Goal: Information Seeking & Learning: Learn about a topic

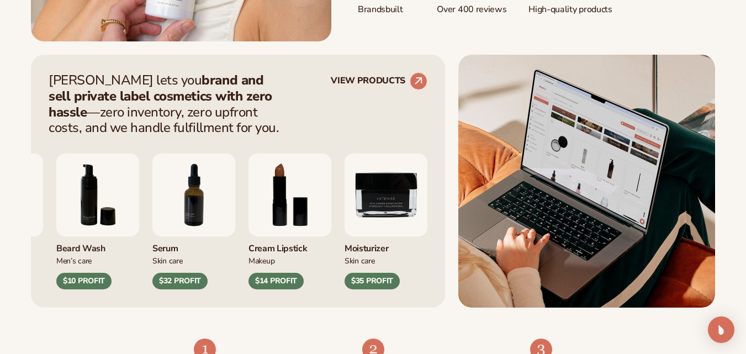
scroll to position [405, 0]
click at [415, 80] on circle at bounding box center [418, 80] width 24 height 24
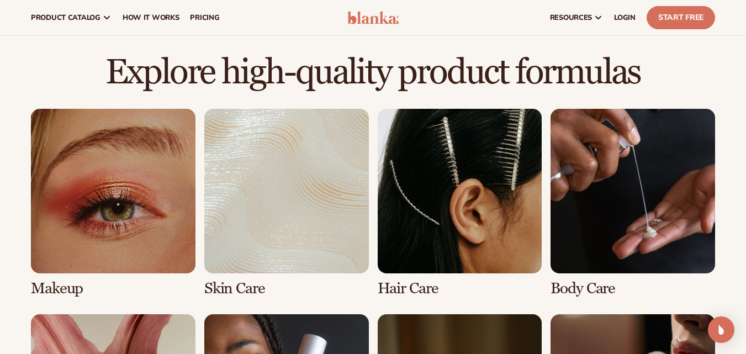
scroll to position [710, 0]
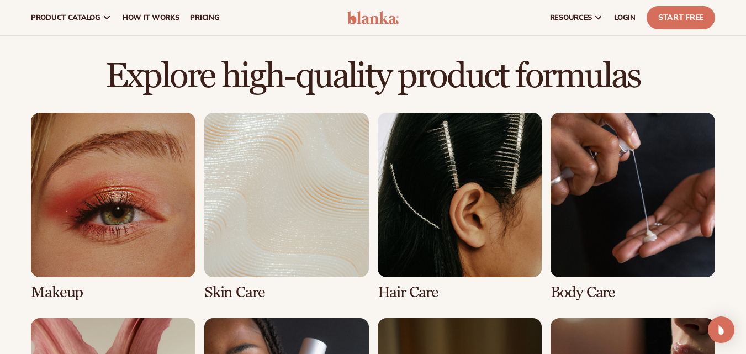
click at [339, 179] on link "2 / 8" at bounding box center [286, 207] width 165 height 188
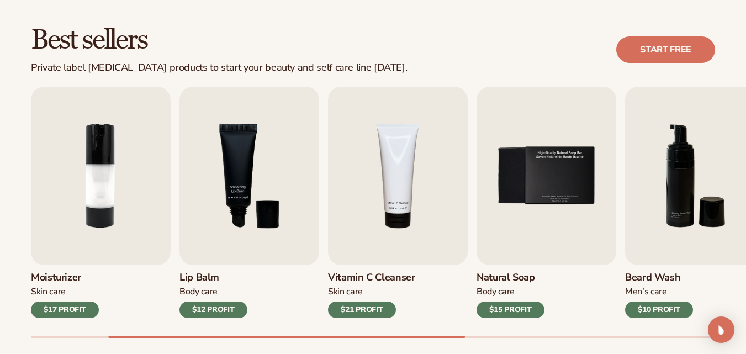
scroll to position [305, 0]
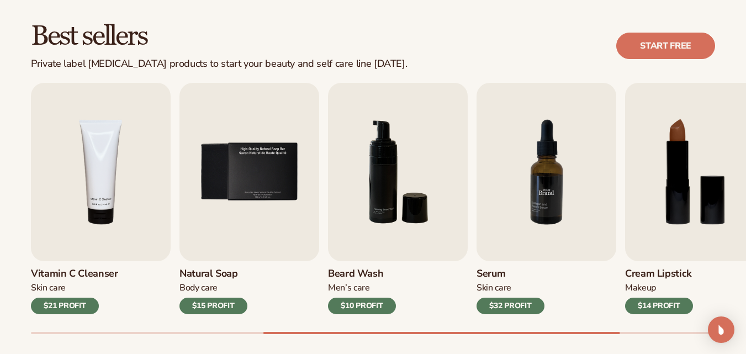
click at [513, 242] on img "7 / 9" at bounding box center [547, 172] width 140 height 178
click at [545, 182] on img "7 / 9" at bounding box center [547, 172] width 140 height 178
click at [504, 308] on div "$32 PROFIT" at bounding box center [511, 306] width 68 height 17
click at [492, 279] on h3 "Serum" at bounding box center [511, 274] width 68 height 12
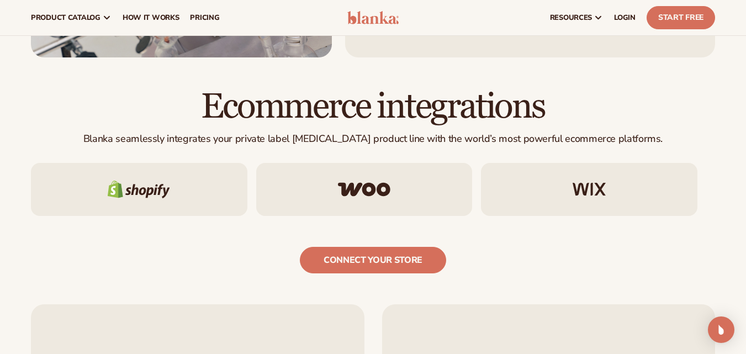
scroll to position [0, 0]
